Goal: Navigation & Orientation: Find specific page/section

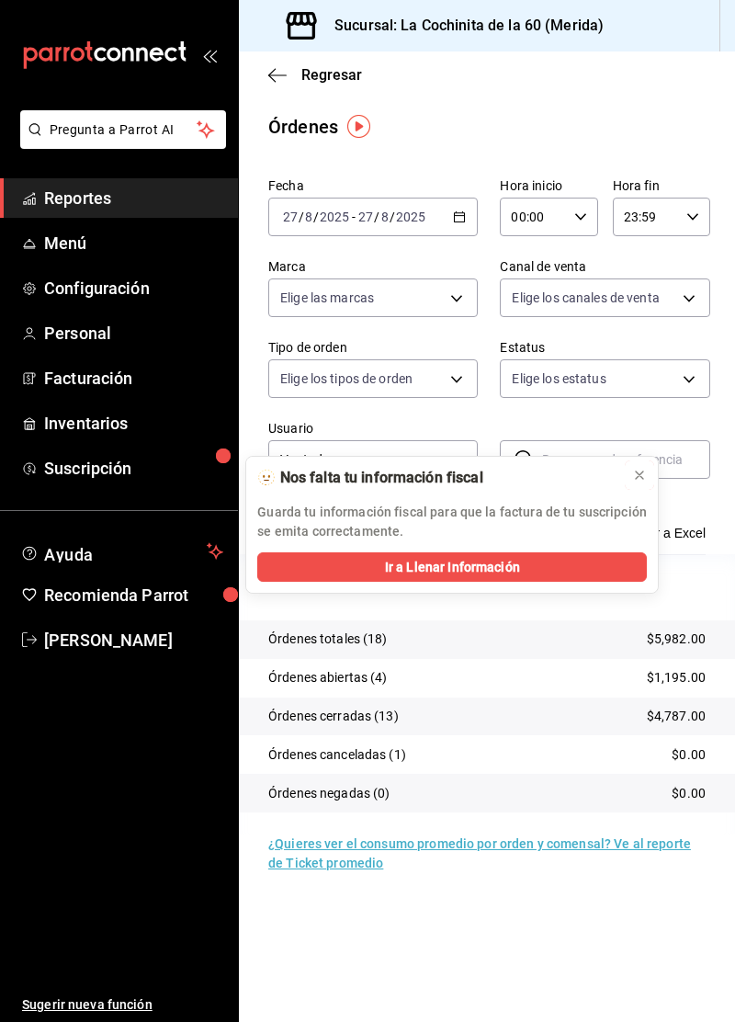
click at [633, 480] on icon at bounding box center [639, 475] width 15 height 15
click at [143, 193] on span "Reportes" at bounding box center [133, 198] width 179 height 25
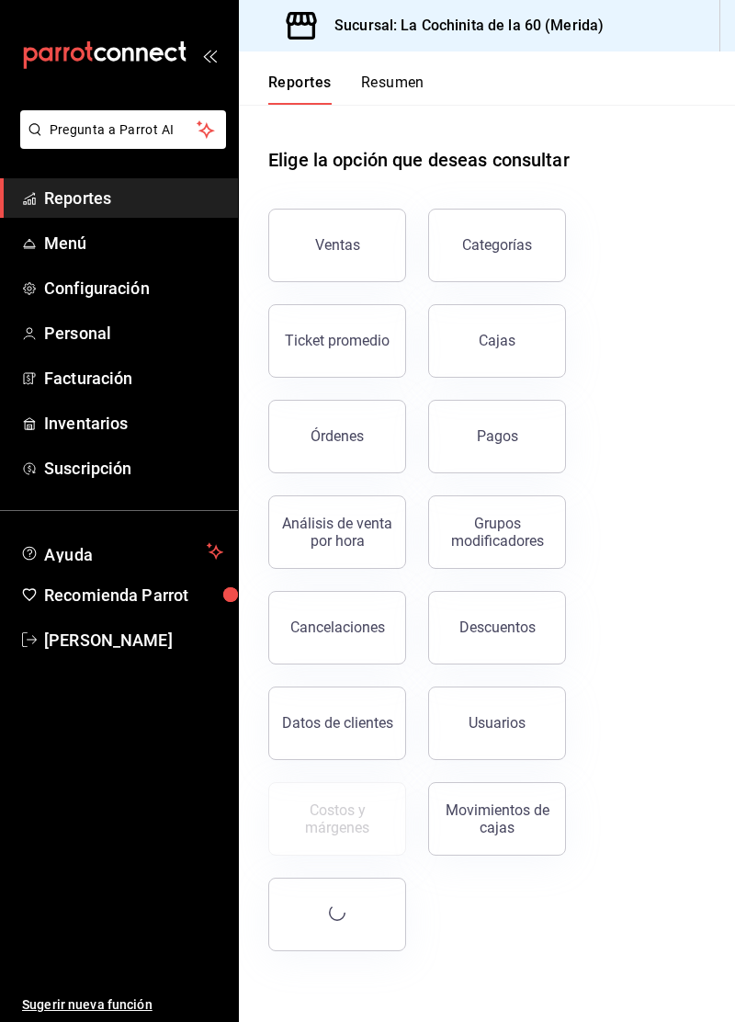
click at [509, 329] on button "Cajas" at bounding box center [497, 341] width 138 height 74
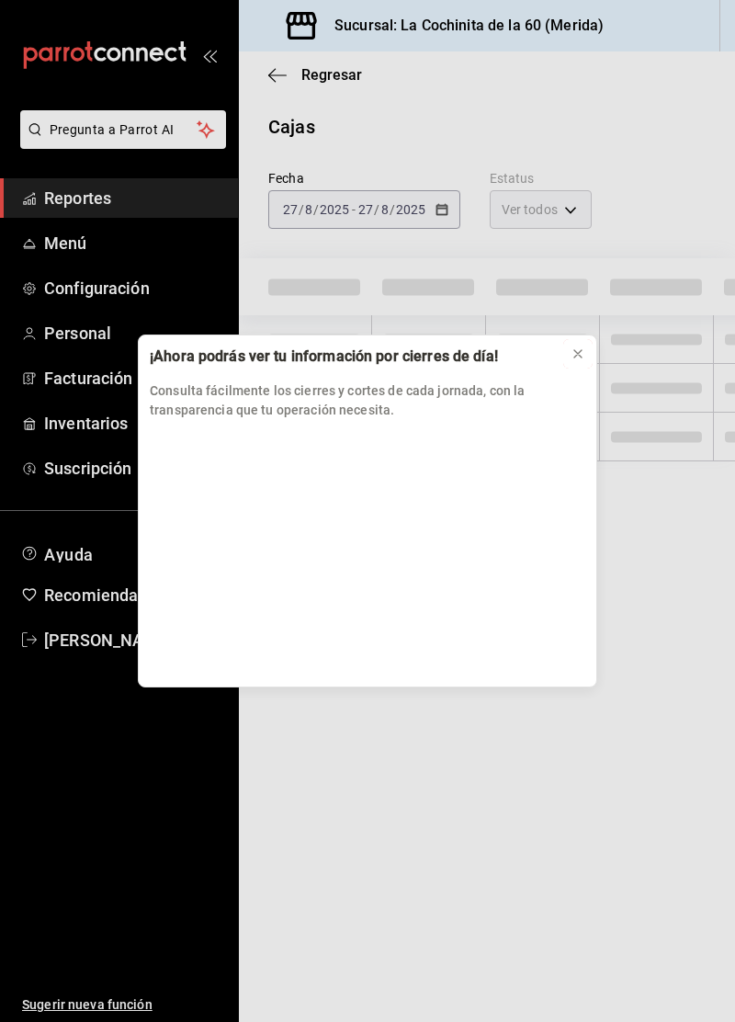
click at [570, 360] on button at bounding box center [577, 353] width 29 height 29
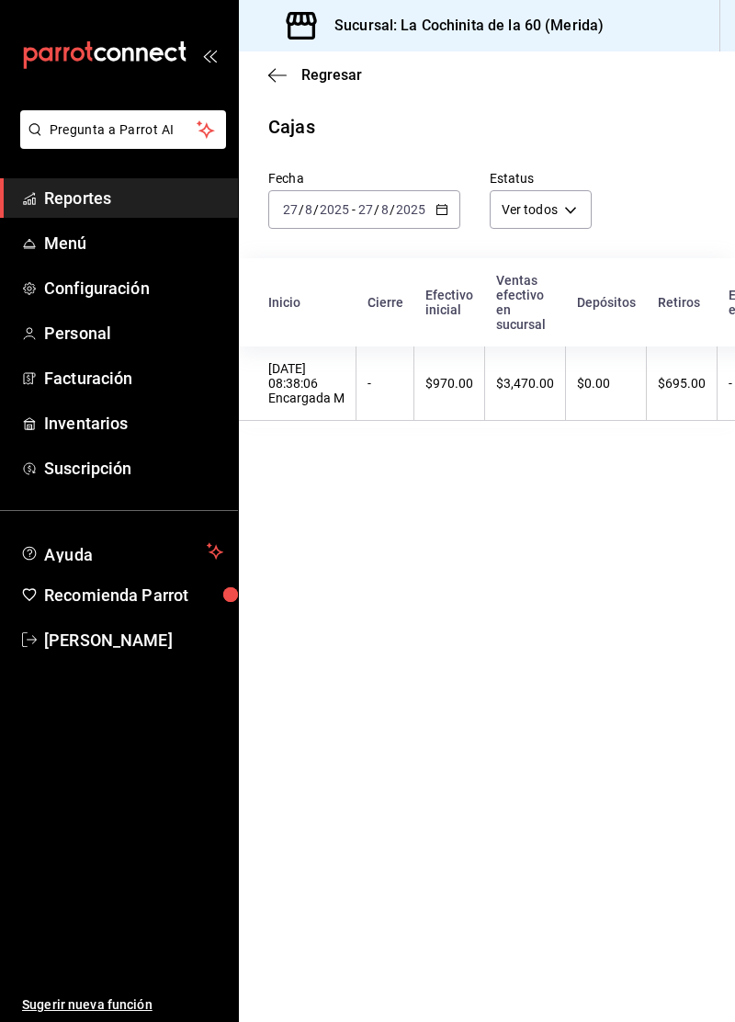
click at [39, 225] on link "Menú" at bounding box center [119, 243] width 238 height 40
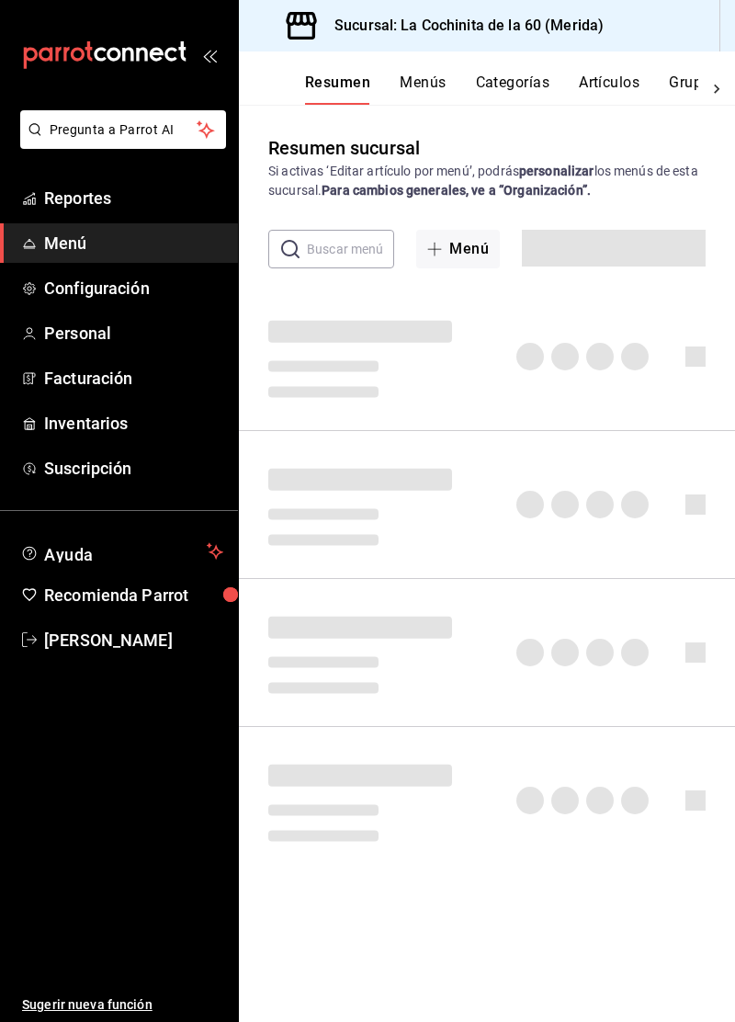
click at [81, 211] on link "Reportes" at bounding box center [119, 198] width 238 height 40
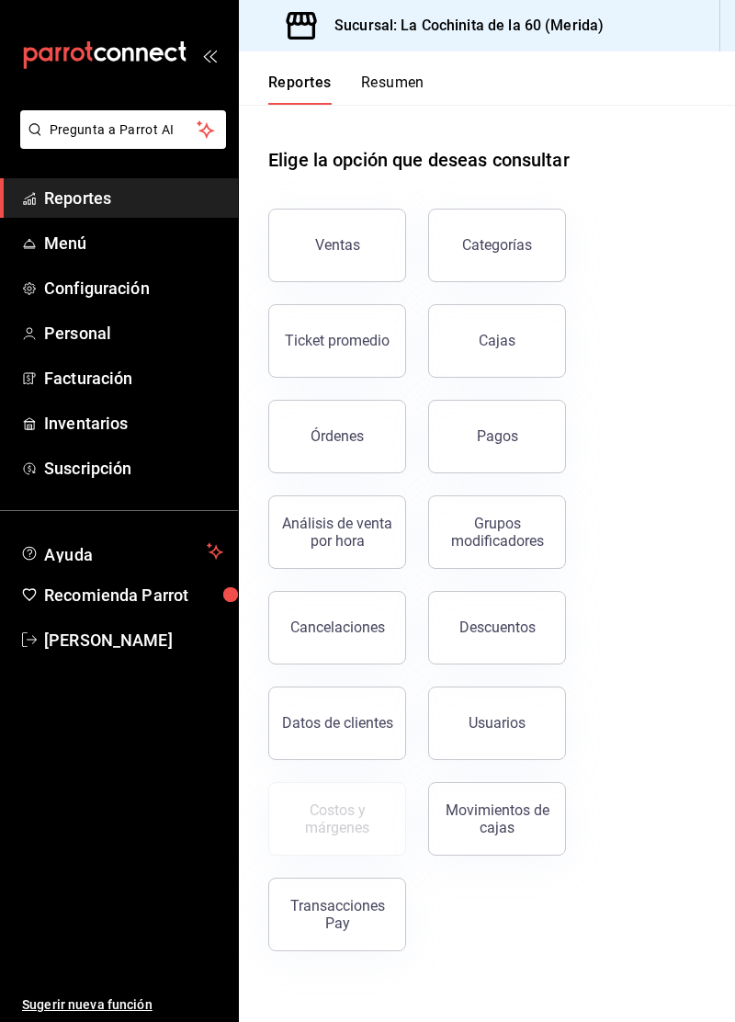
click at [289, 241] on button "Ventas" at bounding box center [337, 246] width 138 height 74
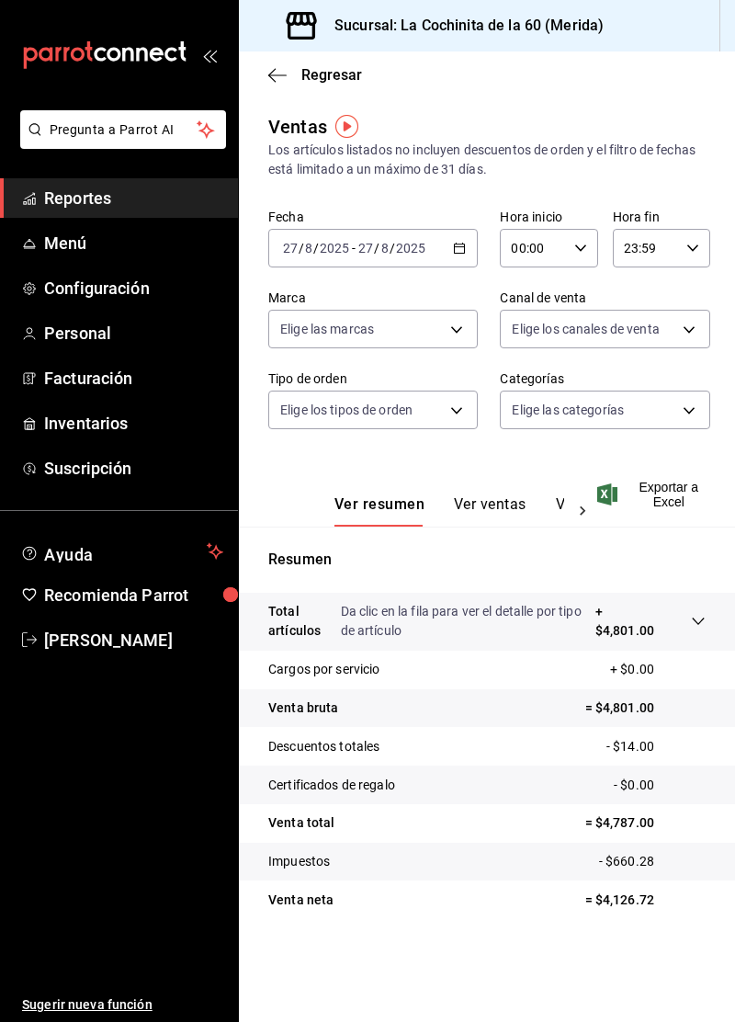
click at [64, 211] on link "Reportes" at bounding box center [119, 198] width 238 height 40
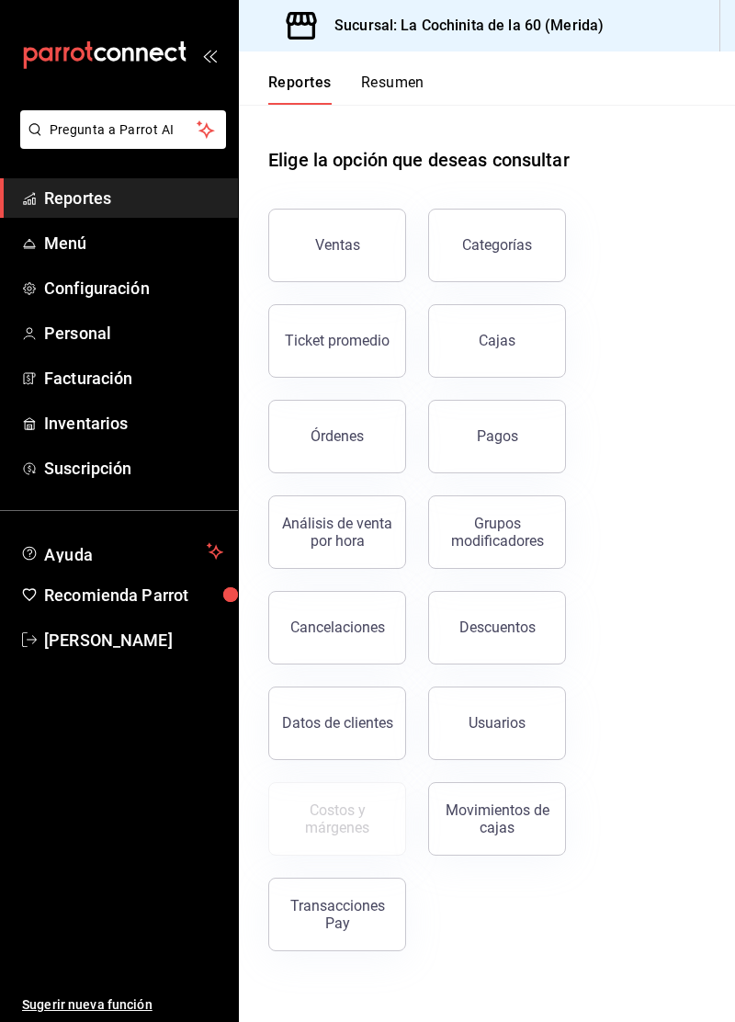
click at [308, 463] on button "Órdenes" at bounding box center [337, 437] width 138 height 74
